Goal: Task Accomplishment & Management: Use online tool/utility

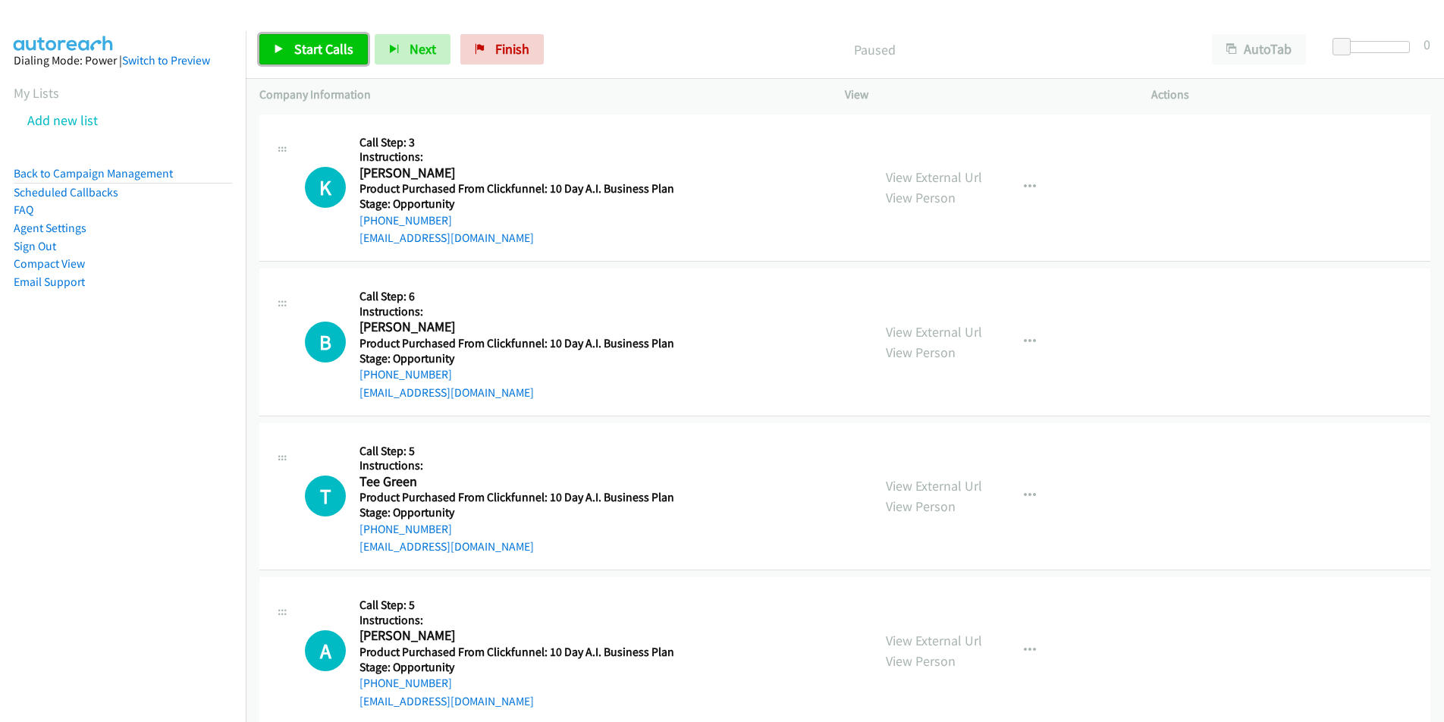
click at [335, 55] on span "Start Calls" at bounding box center [323, 48] width 59 height 17
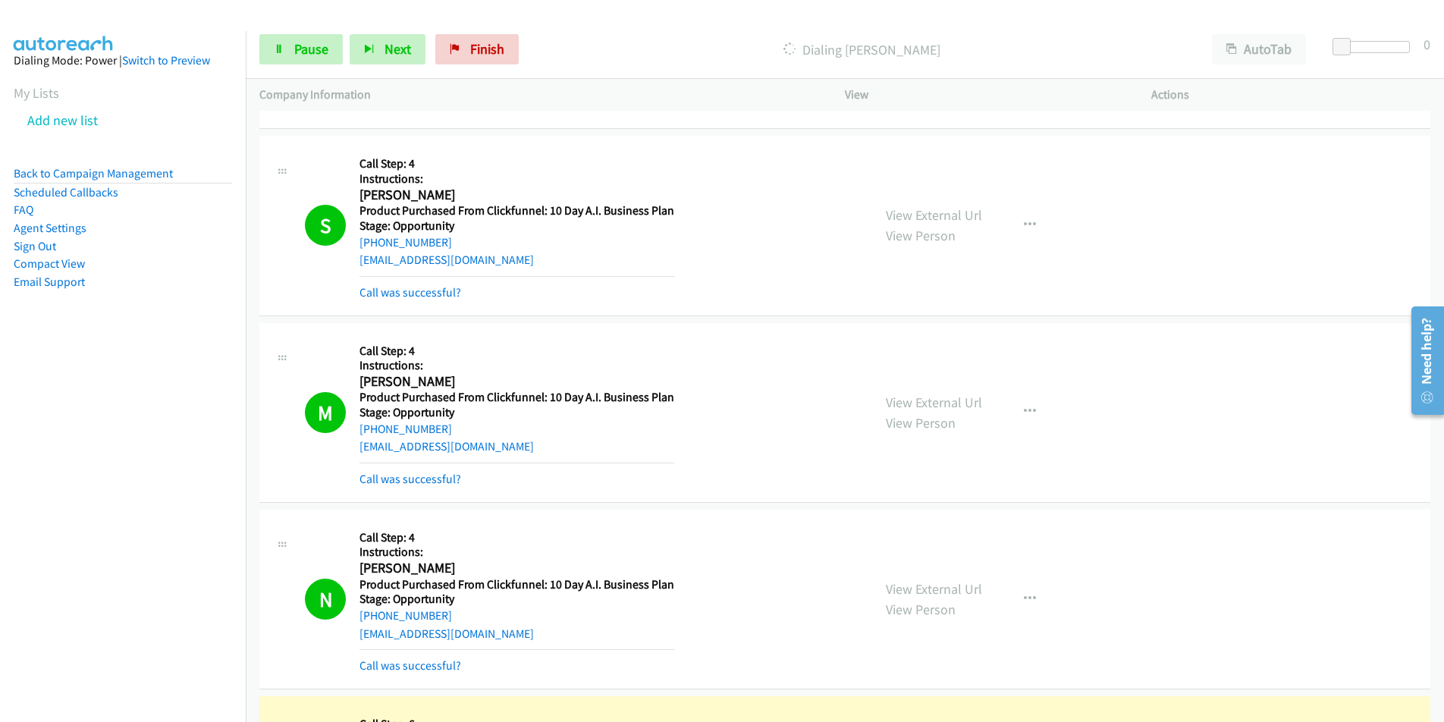
scroll to position [3674, 0]
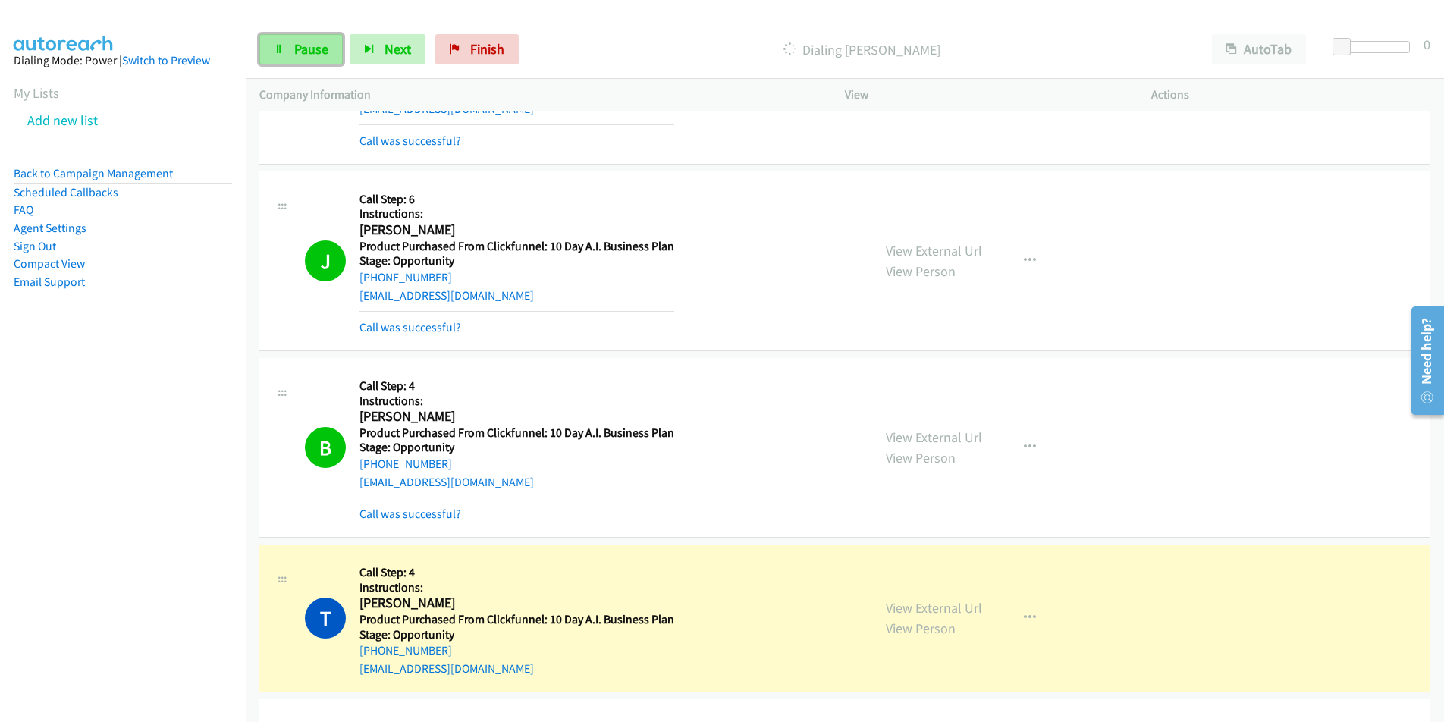
click at [316, 52] on span "Pause" at bounding box center [311, 48] width 34 height 17
click at [438, 514] on link "Call was successful?" at bounding box center [411, 514] width 102 height 14
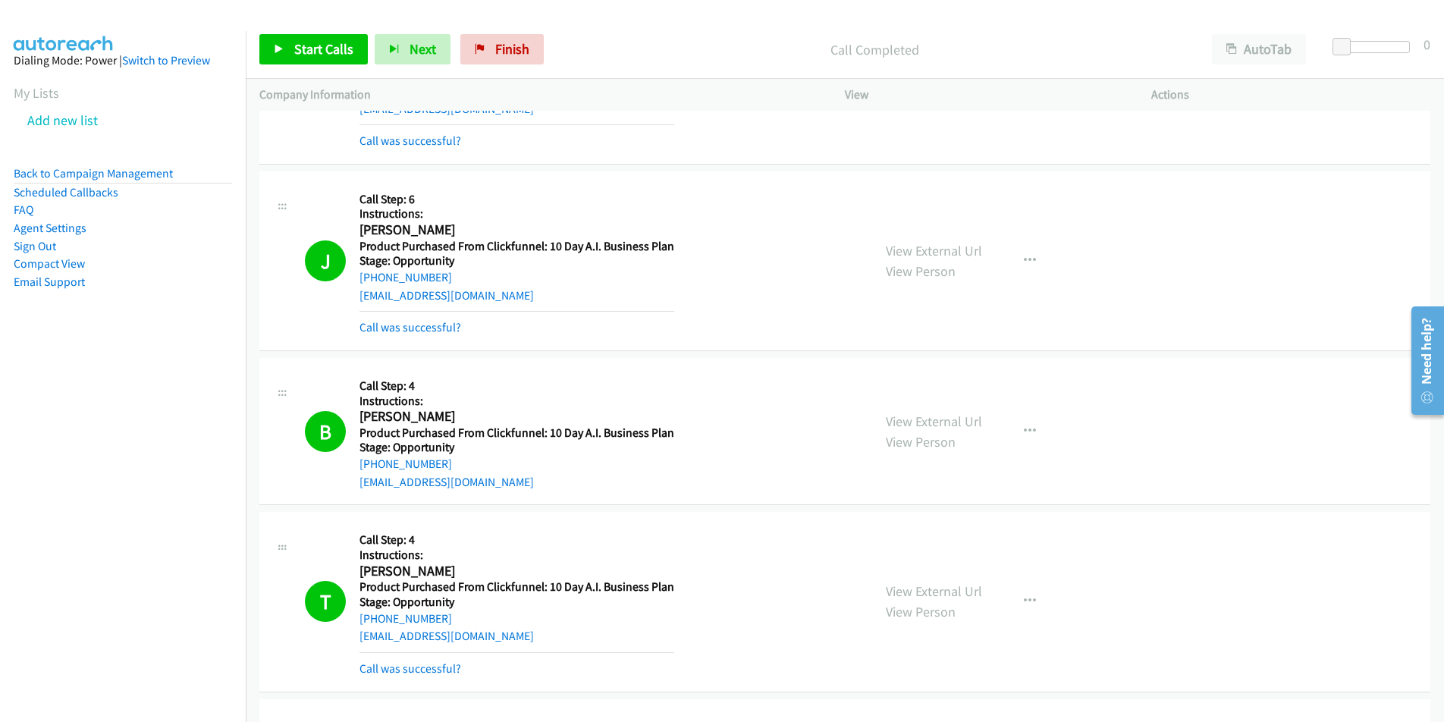
click at [482, 488] on div "[EMAIL_ADDRESS][DOMAIN_NAME]" at bounding box center [517, 482] width 315 height 18
click at [353, 482] on div "B Callback Scheduled Call Step: 4 Instructions: [PERSON_NAME] America/[GEOGRAPH…" at bounding box center [582, 432] width 554 height 120
copy link "[EMAIL_ADDRESS][DOMAIN_NAME]"
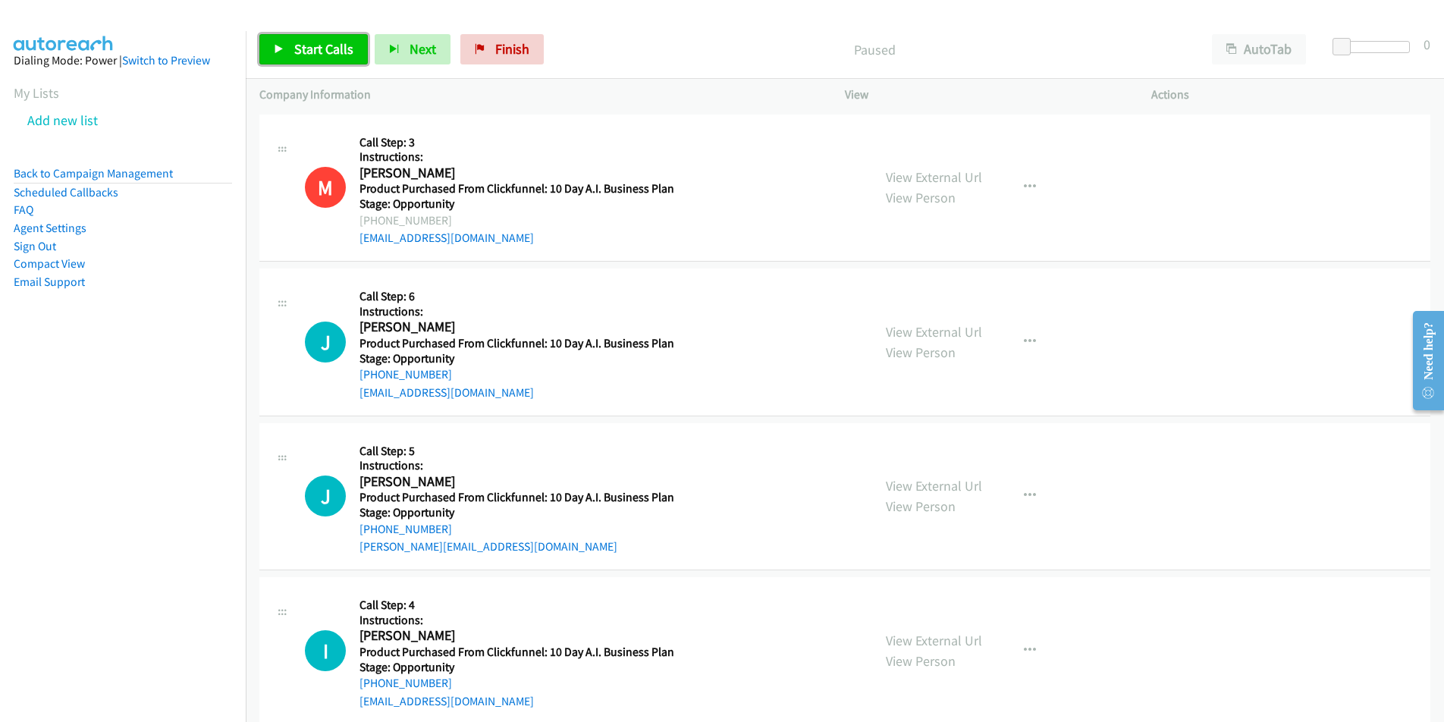
click at [312, 50] on span "Start Calls" at bounding box center [323, 48] width 59 height 17
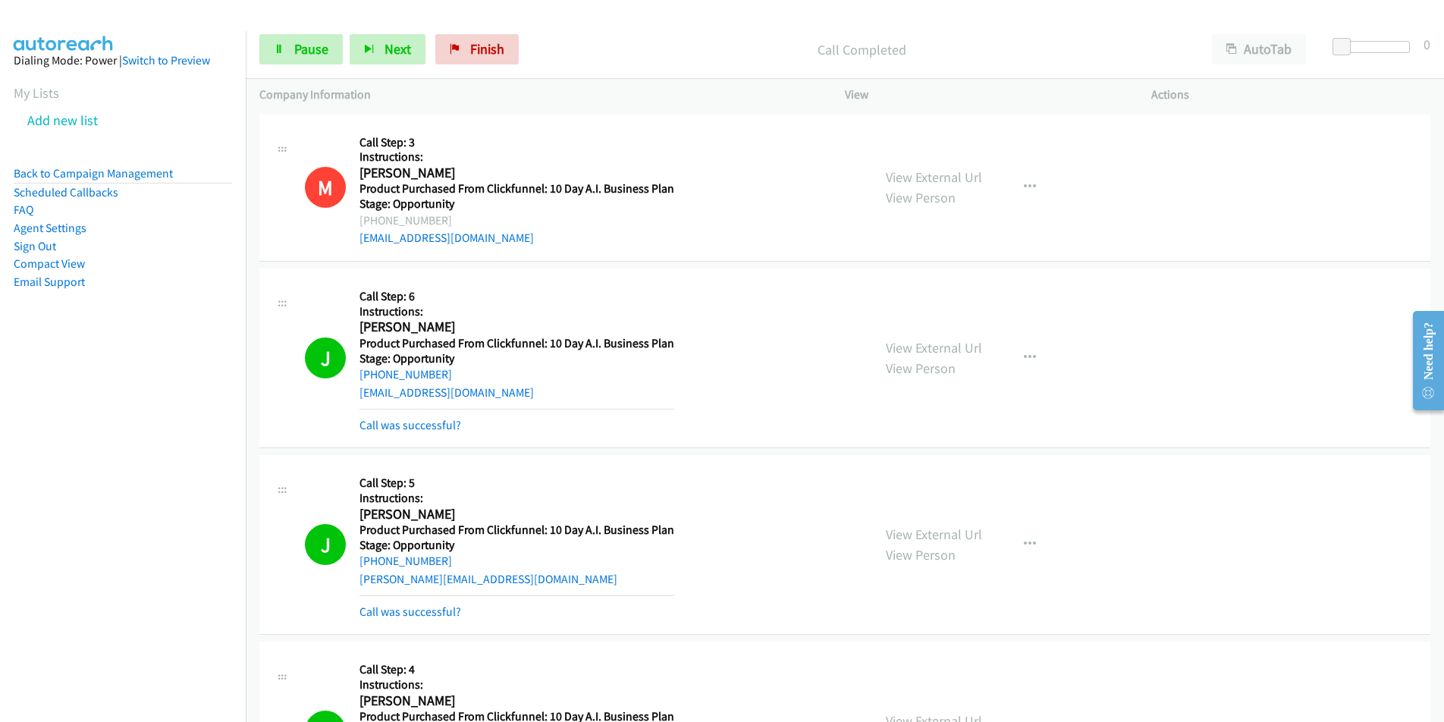
scroll to position [525, 0]
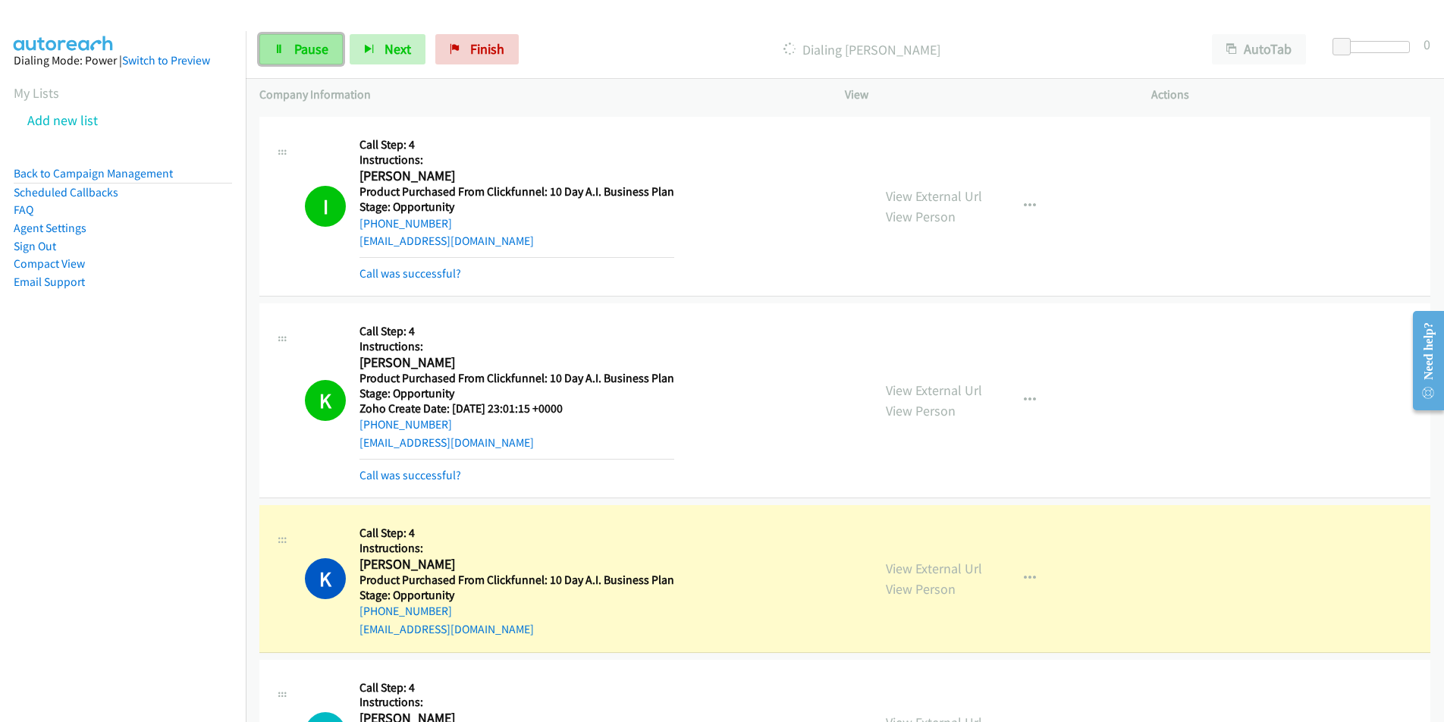
click at [300, 42] on span "Pause" at bounding box center [311, 48] width 34 height 17
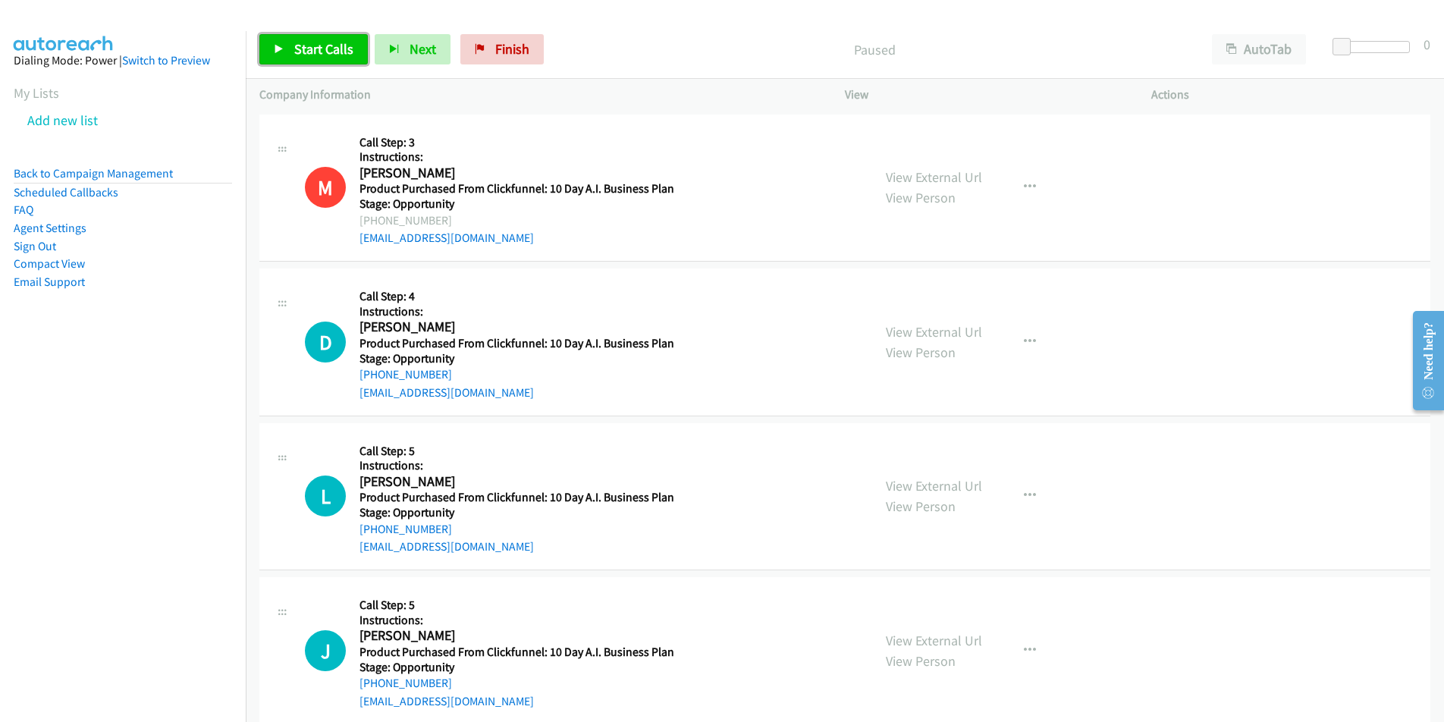
click at [326, 48] on span "Start Calls" at bounding box center [323, 48] width 59 height 17
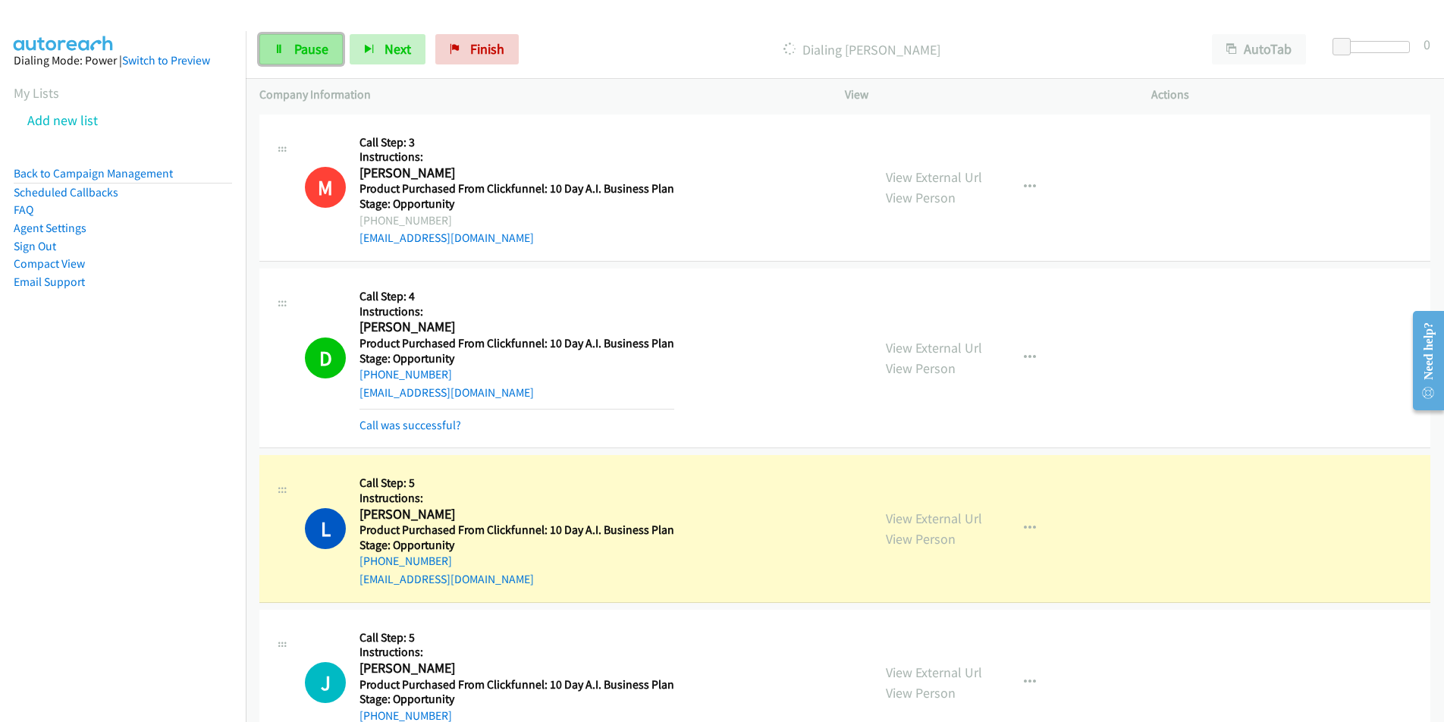
click at [309, 49] on span "Pause" at bounding box center [311, 48] width 34 height 17
